Goal: Task Accomplishment & Management: Manage account settings

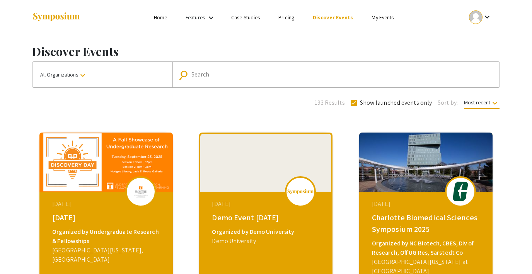
click at [381, 15] on link "My Events" at bounding box center [383, 17] width 22 height 7
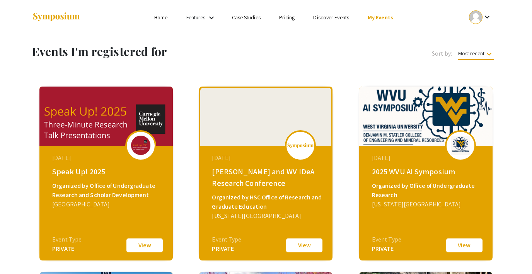
click at [479, 15] on div at bounding box center [476, 17] width 14 height 14
click at [478, 70] on button "Sign out" at bounding box center [485, 75] width 48 height 19
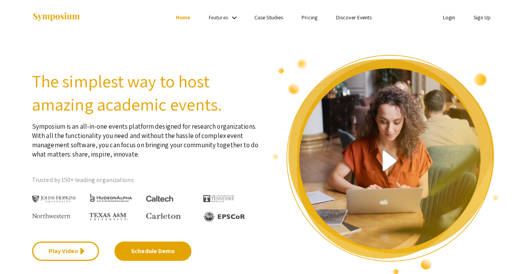
click at [439, 15] on li "Login" at bounding box center [449, 17] width 31 height 9
click at [443, 16] on link "Login" at bounding box center [449, 17] width 12 height 7
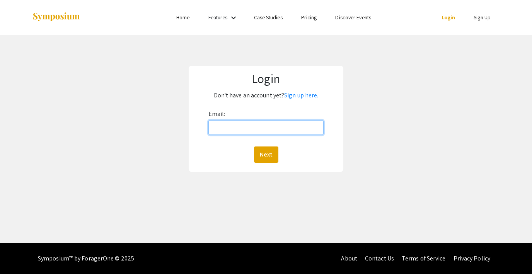
click at [273, 128] on input "Email:" at bounding box center [266, 127] width 115 height 15
type input "[EMAIL_ADDRESS][DOMAIN_NAME]"
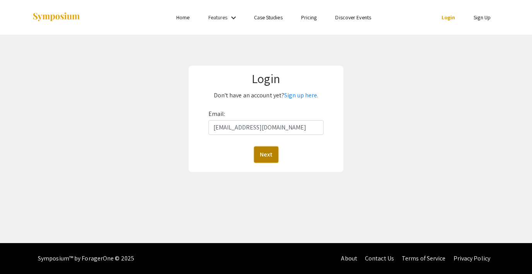
click at [266, 156] on button "Next" at bounding box center [266, 155] width 24 height 16
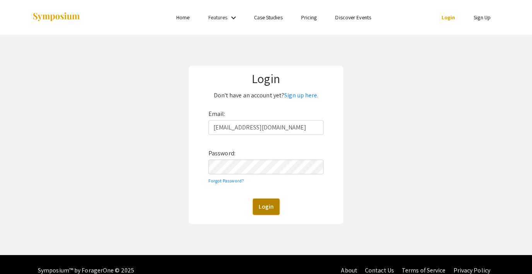
click at [263, 206] on button "Login" at bounding box center [266, 207] width 27 height 16
